Goal: Task Accomplishment & Management: Use online tool/utility

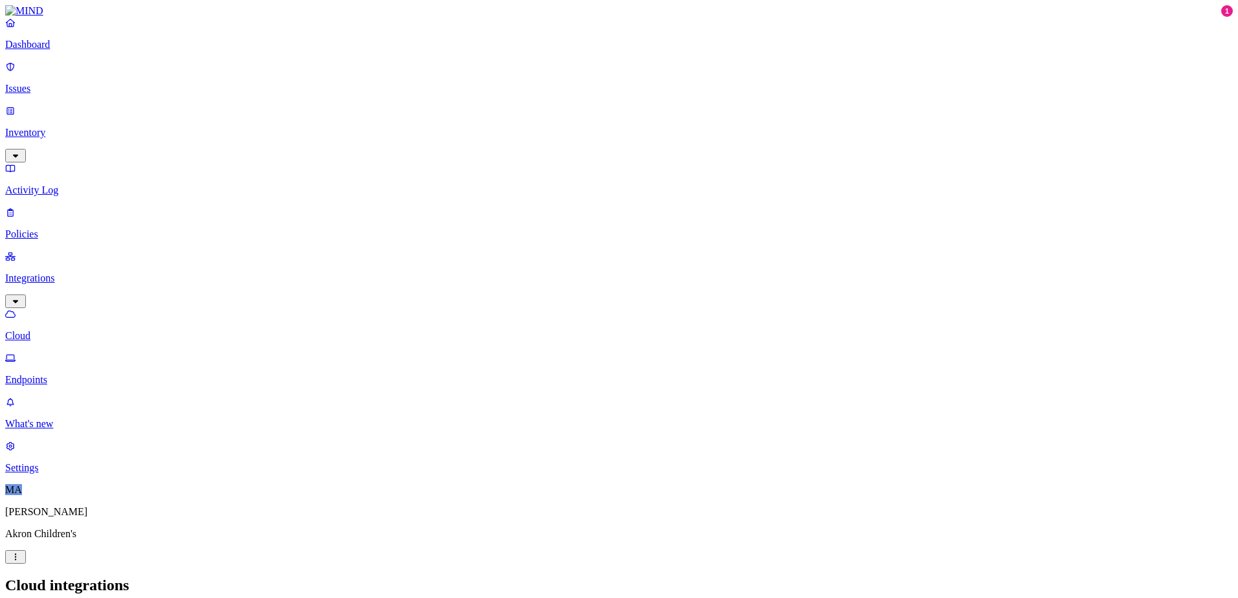
click at [68, 51] on p "Dashboard" at bounding box center [619, 45] width 1228 height 12
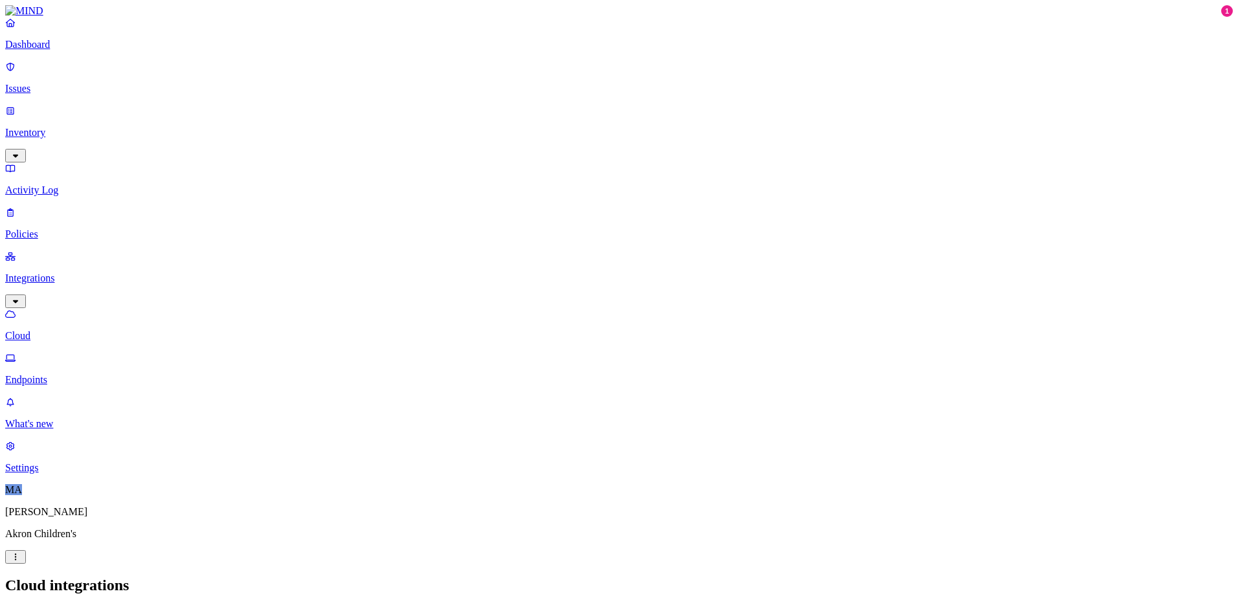
click at [60, 51] on p "Dashboard" at bounding box center [619, 45] width 1228 height 12
